Goal: Transaction & Acquisition: Subscribe to service/newsletter

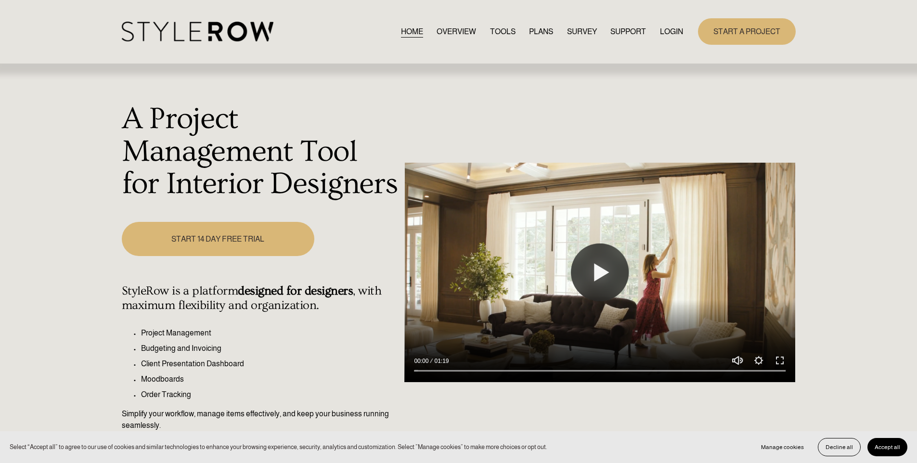
click at [495, 33] on link "TOOLS" at bounding box center [503, 31] width 26 height 13
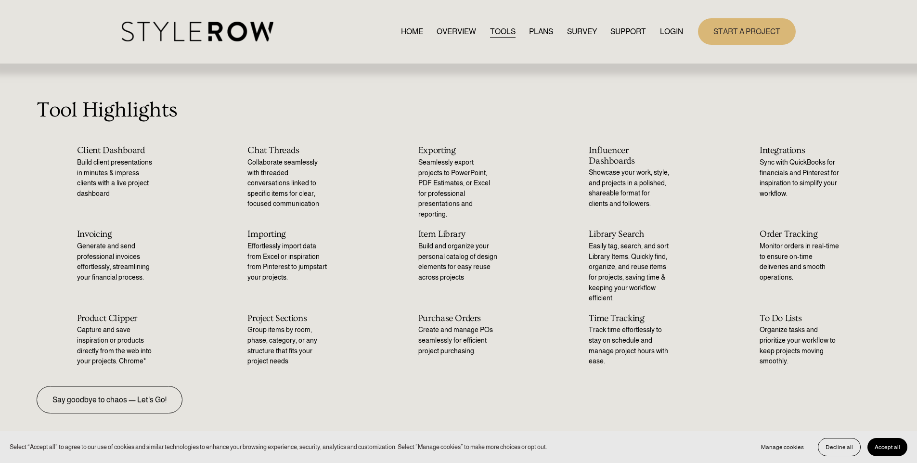
click at [537, 30] on link "PLANS" at bounding box center [541, 31] width 24 height 13
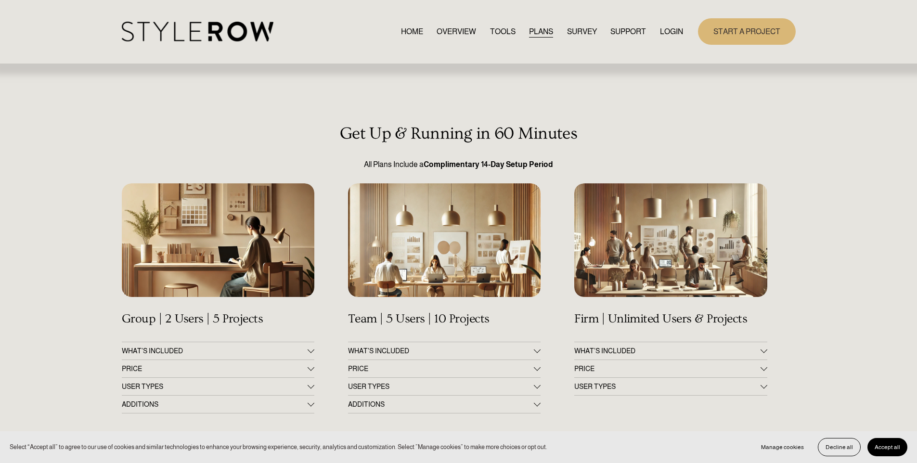
click at [456, 35] on link "OVERVIEW" at bounding box center [456, 31] width 39 height 13
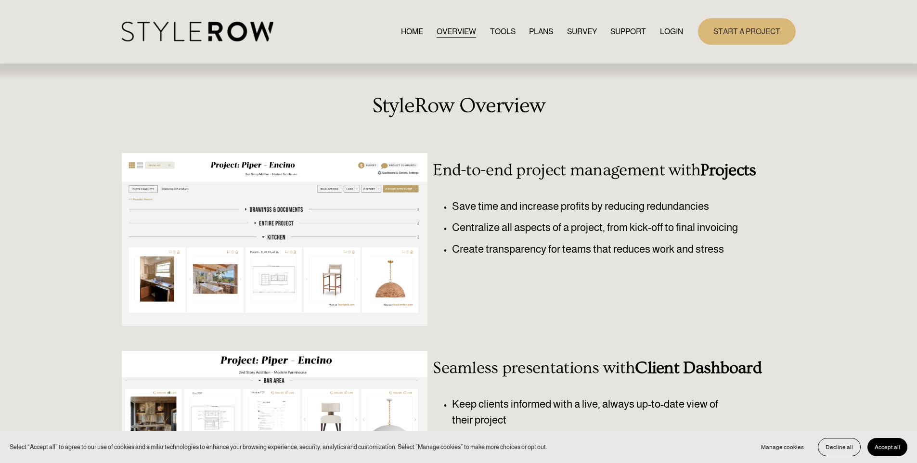
click at [671, 32] on link "LOGIN" at bounding box center [671, 31] width 23 height 13
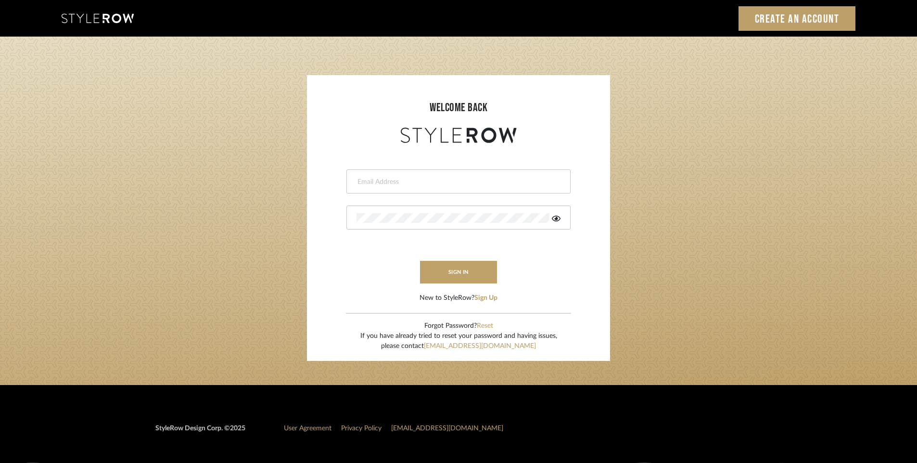
click at [708, 140] on login-page "welcome back This field is required This field is required sign in New to Style…" at bounding box center [458, 211] width 917 height 348
click at [493, 298] on button "Sign Up" at bounding box center [486, 298] width 23 height 10
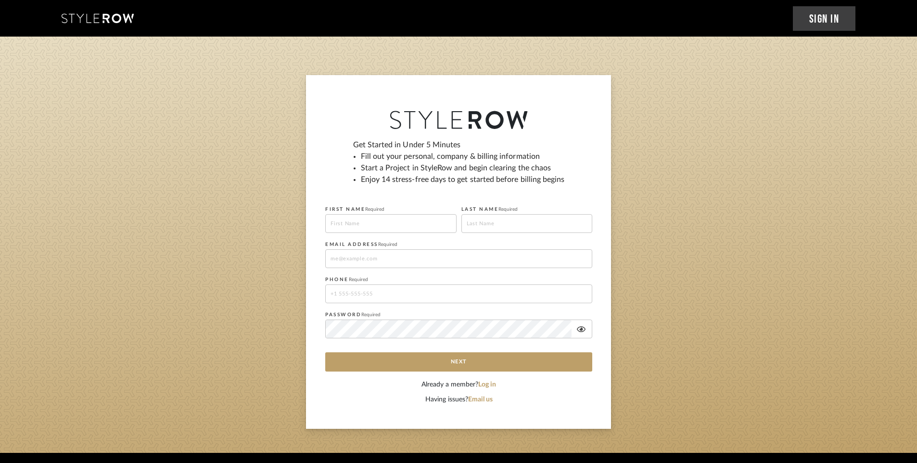
click at [362, 292] on input "tel" at bounding box center [458, 293] width 267 height 19
click at [385, 250] on input at bounding box center [458, 258] width 267 height 19
click at [410, 218] on input at bounding box center [390, 223] width 131 height 19
click at [548, 221] on input at bounding box center [527, 223] width 131 height 19
click at [340, 106] on div "Get Started in Under 5 Minutes Fill out your personal, company & billing inform…" at bounding box center [458, 252] width 305 height 354
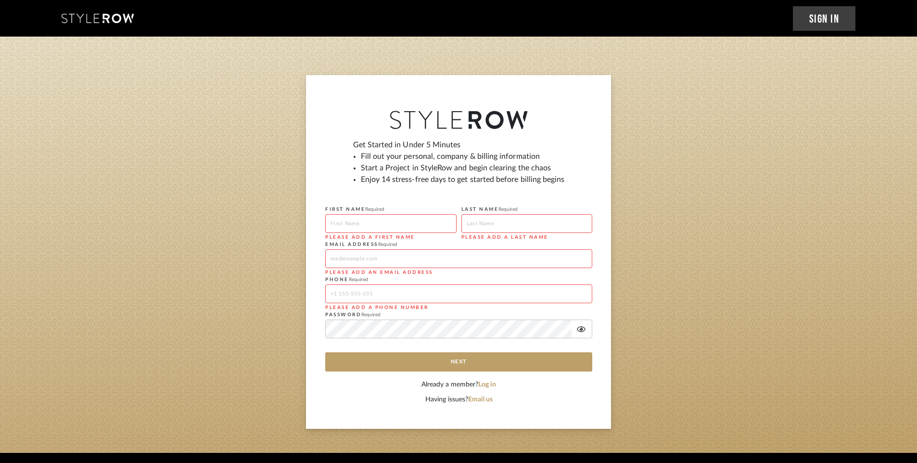
click at [556, 129] on sign-up-user-data "Get Started in Under 5 Minutes Fill out your personal, company & billing inform…" at bounding box center [458, 253] width 267 height 253
